Goal: Transaction & Acquisition: Purchase product/service

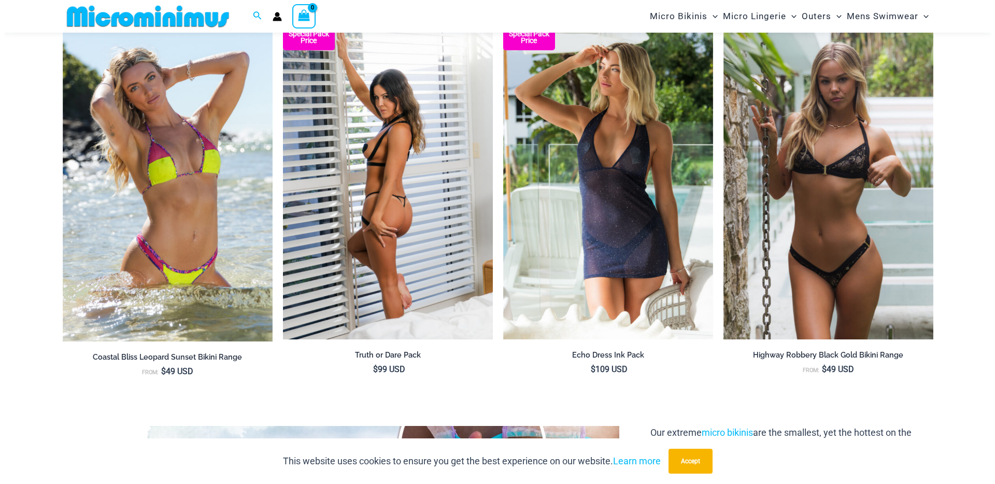
scroll to position [1371, 0]
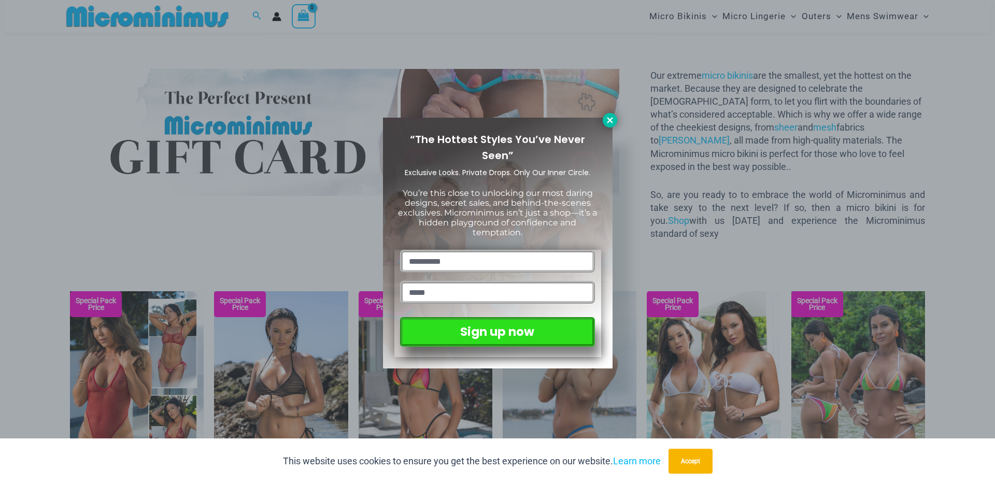
click at [610, 116] on icon at bounding box center [609, 120] width 9 height 9
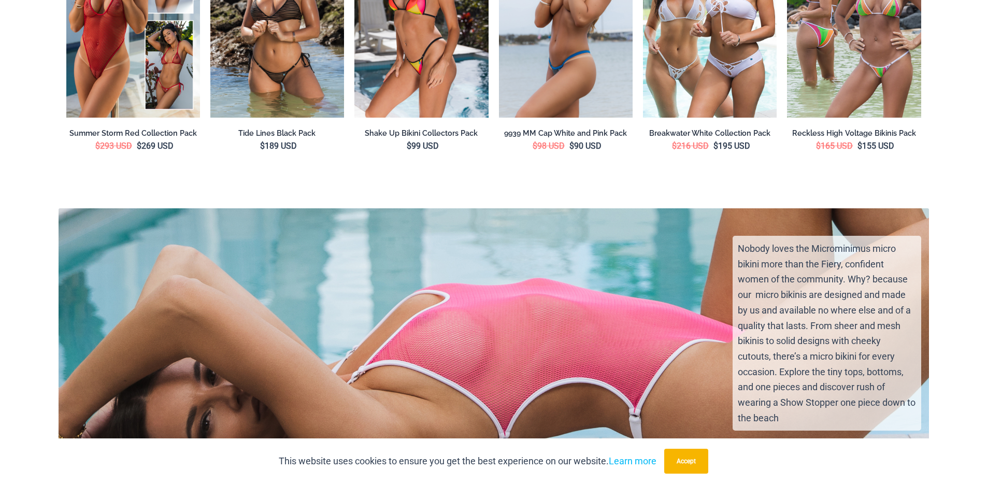
scroll to position [0, 0]
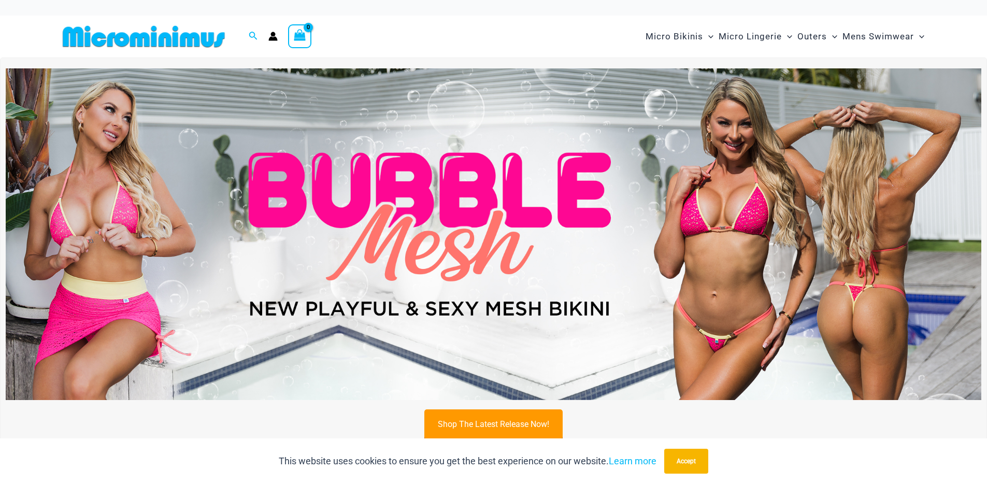
click at [180, 36] on img at bounding box center [144, 36] width 170 height 23
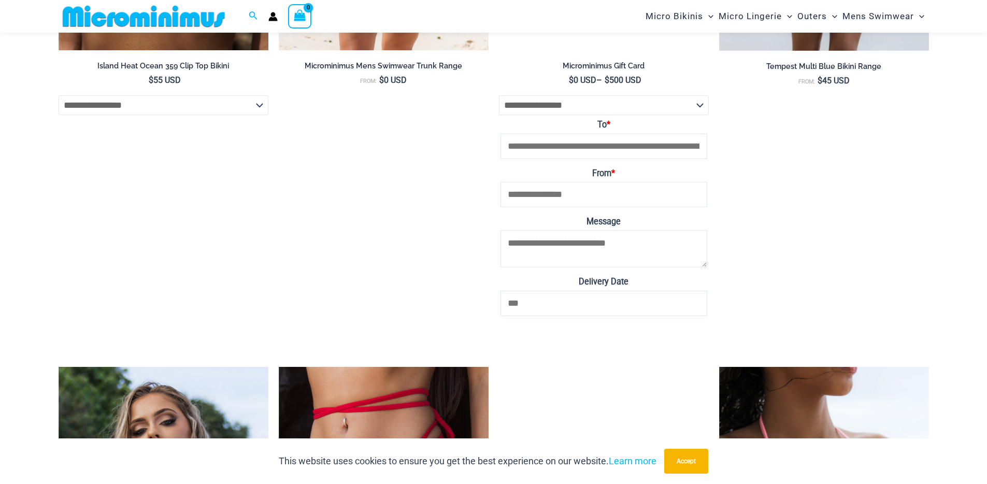
scroll to position [4393, 0]
